Goal: Task Accomplishment & Management: Manage account settings

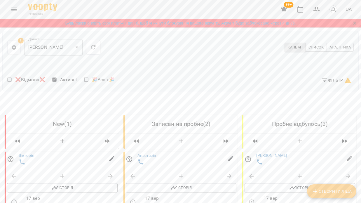
scroll to position [40, 0]
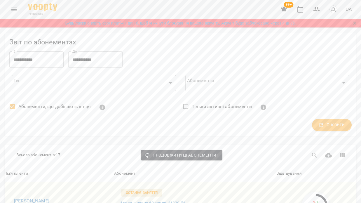
scroll to position [500, 0]
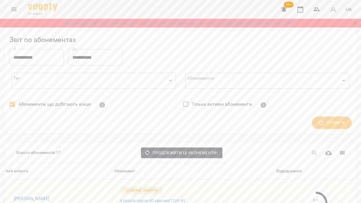
click at [15, 7] on icon "Menu" at bounding box center [13, 9] width 7 height 7
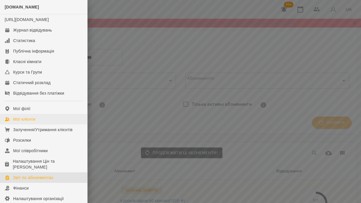
click at [38, 124] on link "Мої клієнти" at bounding box center [43, 119] width 87 height 10
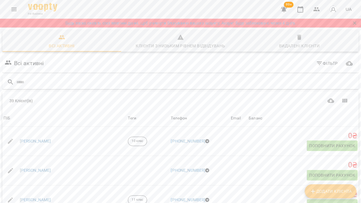
click at [200, 84] on input "text" at bounding box center [186, 82] width 340 height 10
type input "**"
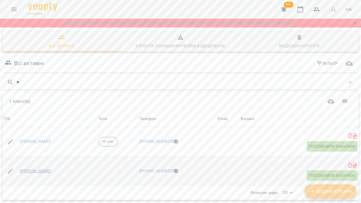
click at [39, 171] on link "[PERSON_NAME]" at bounding box center [35, 171] width 31 height 6
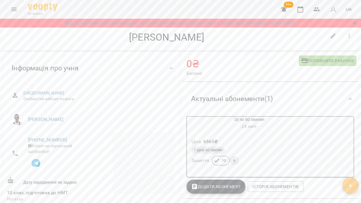
scroll to position [15, 0]
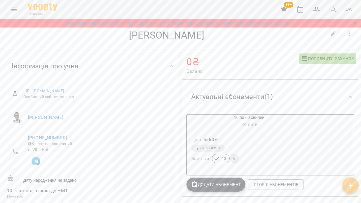
click at [275, 130] on div "Ціна 6560 ₴ 1 урок 60 хвилин Заняття 10 6" at bounding box center [248, 150] width 127 height 42
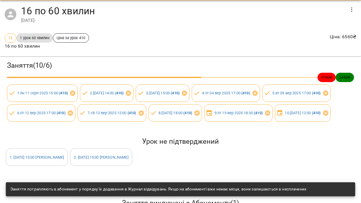
scroll to position [18, 0]
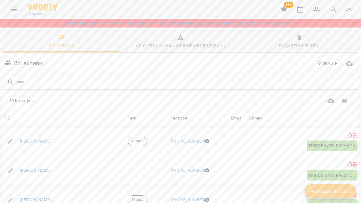
click at [62, 84] on input "text" at bounding box center [186, 82] width 340 height 10
type input "**"
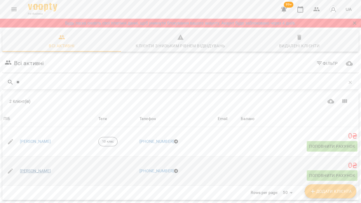
click at [45, 170] on link "Софія Загурська" at bounding box center [35, 171] width 31 height 6
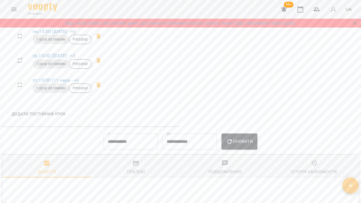
scroll to position [344, 0]
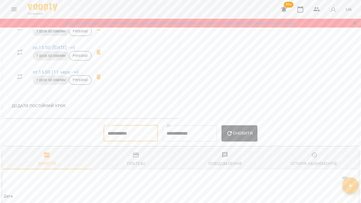
click at [129, 141] on input "**********" at bounding box center [130, 133] width 54 height 16
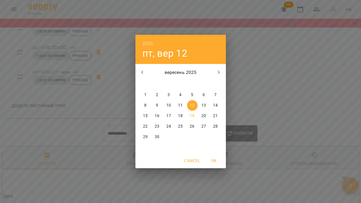
click at [141, 73] on icon "button" at bounding box center [142, 72] width 7 height 7
click at [143, 72] on icon "button" at bounding box center [142, 72] width 7 height 7
click at [170, 126] on p "23" at bounding box center [168, 126] width 5 height 6
type input "**********"
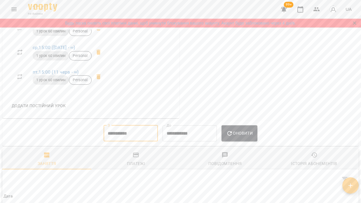
click at [248, 141] on button "Оновити" at bounding box center [239, 133] width 36 height 16
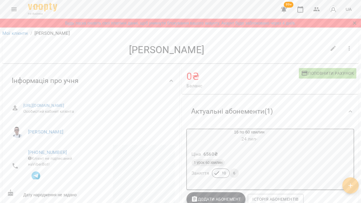
scroll to position [0, 0]
click at [268, 152] on div "Ціна 6560 ₴" at bounding box center [249, 155] width 118 height 10
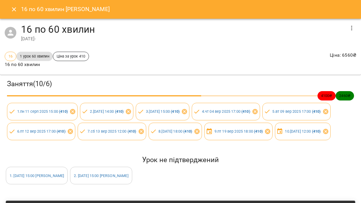
scroll to position [362, 0]
